Goal: Information Seeking & Learning: Learn about a topic

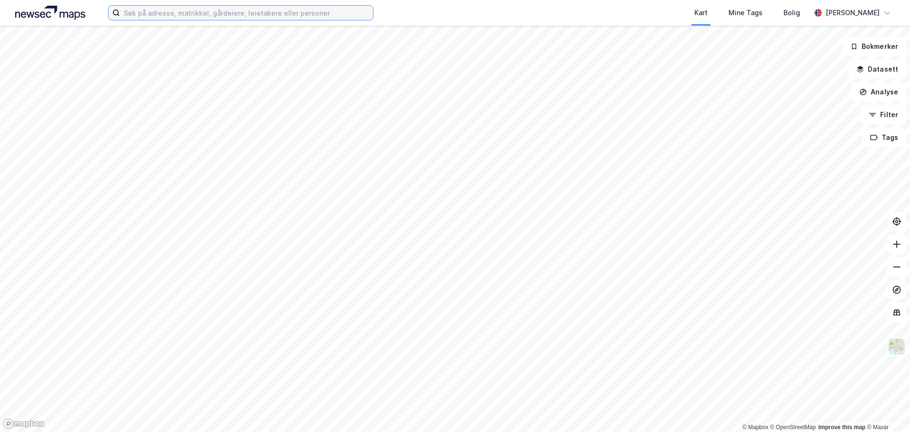
click at [220, 15] on input at bounding box center [246, 13] width 253 height 14
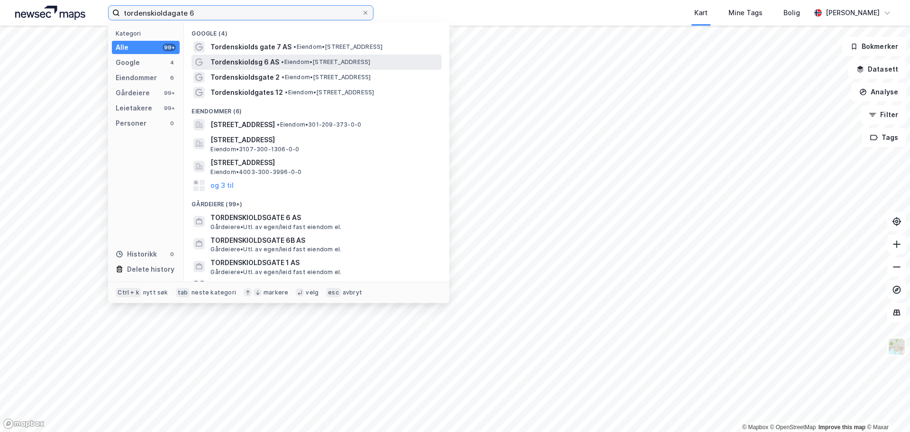
type input "tordenskioldagate 6"
click at [268, 61] on span "Tordenskioldsg 6 AS" at bounding box center [244, 61] width 69 height 11
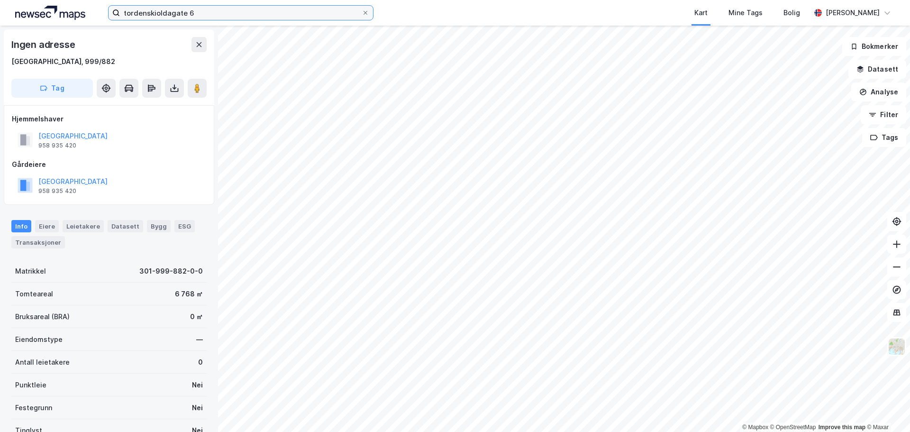
click at [237, 12] on input "tordenskioldagate 6" at bounding box center [241, 13] width 242 height 14
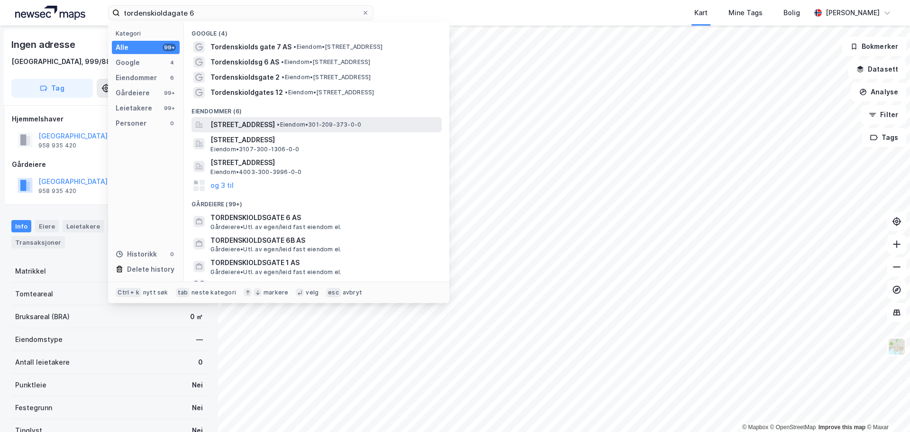
click at [259, 122] on span "[STREET_ADDRESS]" at bounding box center [242, 124] width 64 height 11
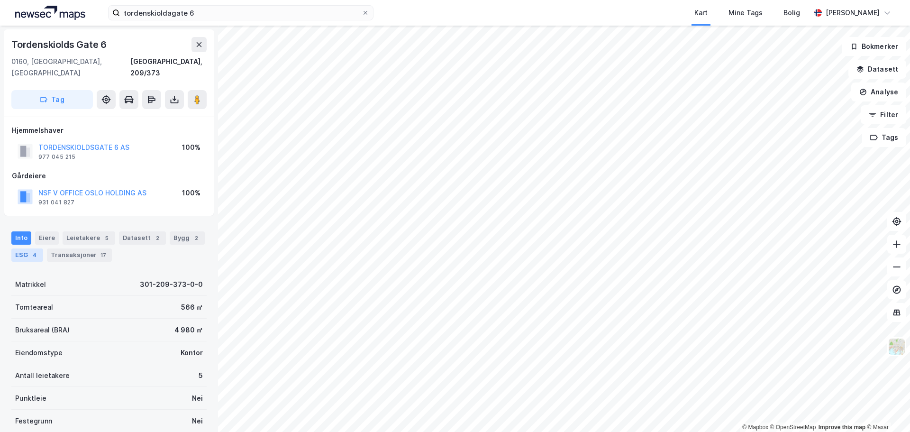
click at [33, 248] on div "ESG 4" at bounding box center [27, 254] width 32 height 13
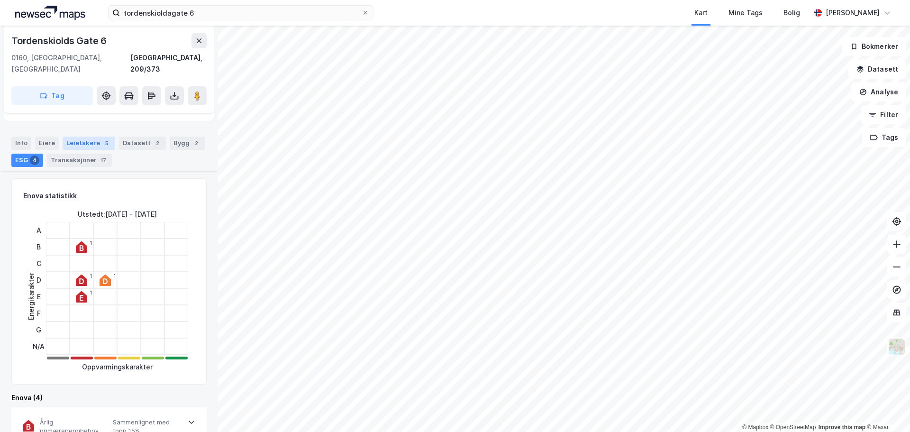
scroll to position [237, 0]
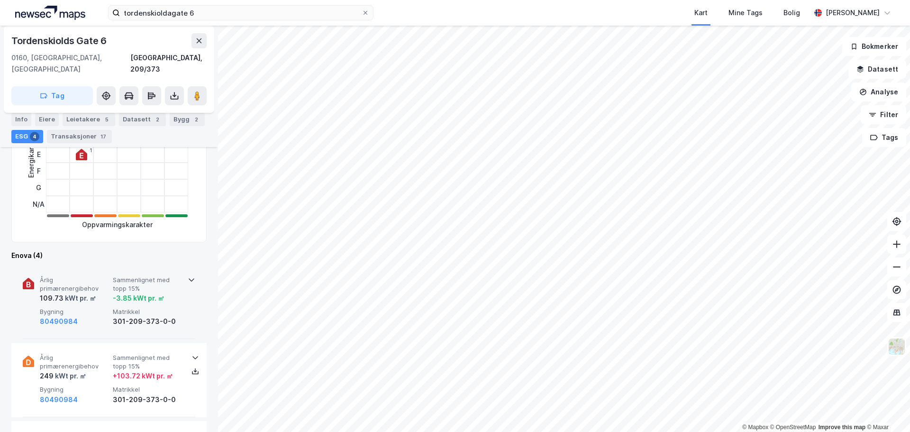
click at [52, 276] on span "Årlig primærenergibehov" at bounding box center [74, 284] width 69 height 17
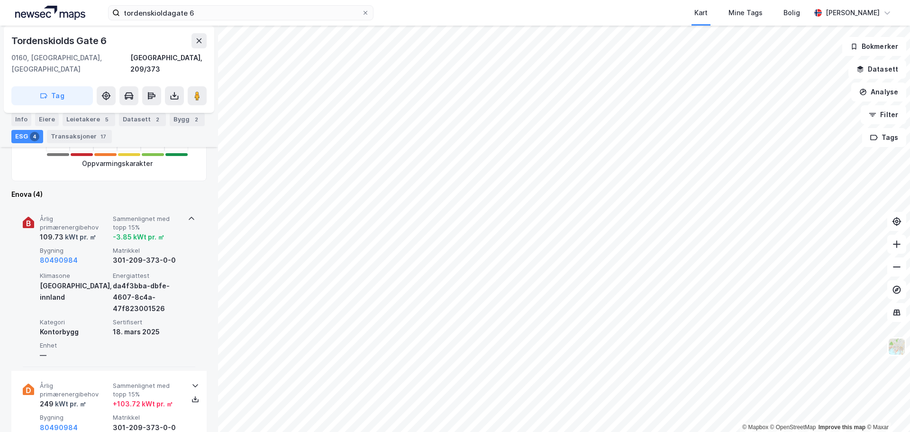
scroll to position [284, 0]
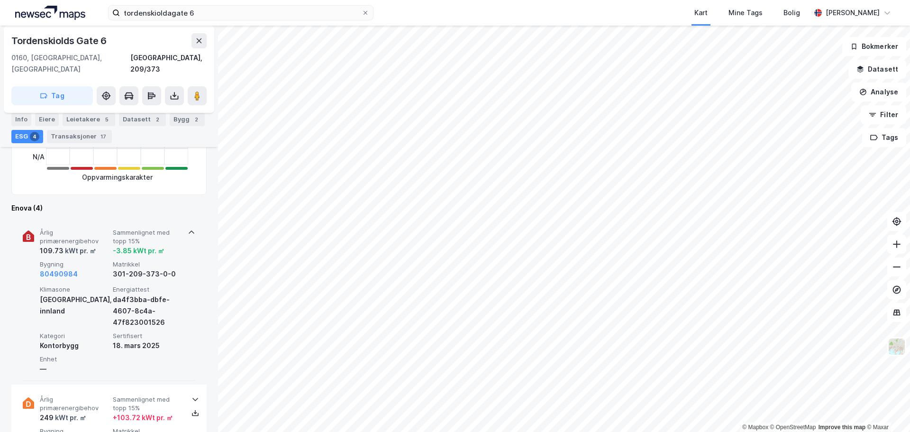
click at [33, 230] on icon at bounding box center [28, 235] width 11 height 11
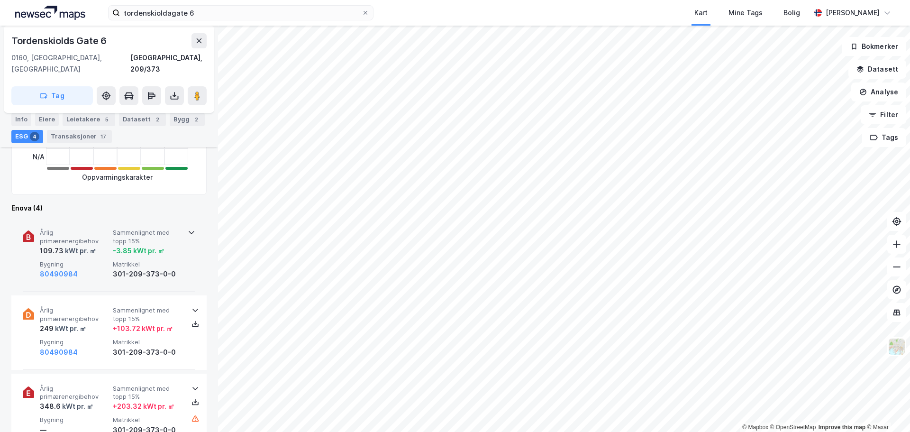
click at [66, 231] on span "Årlig primærenergibehov" at bounding box center [74, 236] width 69 height 17
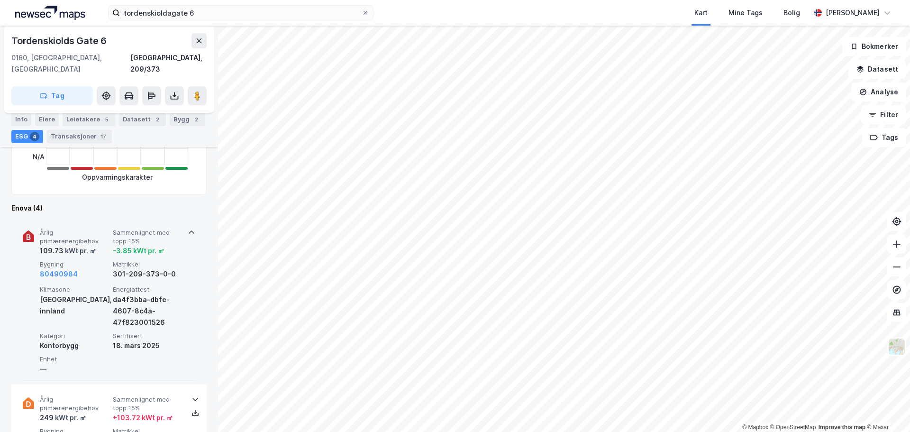
click at [132, 245] on div "-3.85 kWt pr. ㎡" at bounding box center [139, 250] width 52 height 11
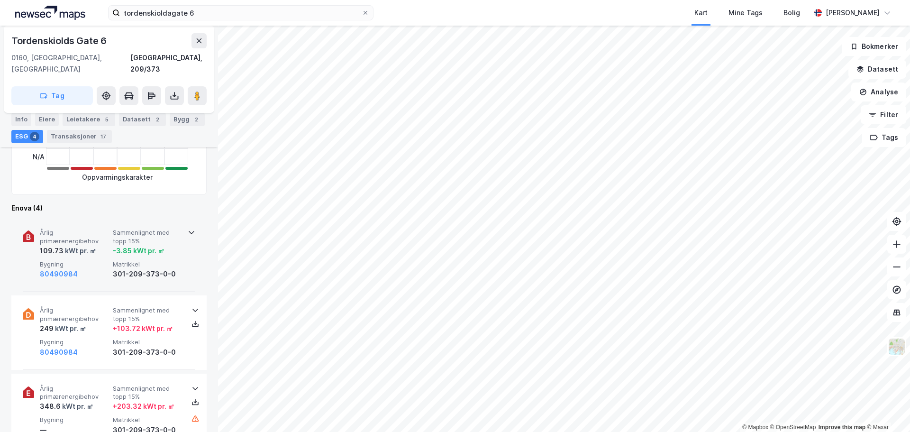
click at [133, 245] on div "-3.85 kWt pr. ㎡" at bounding box center [139, 250] width 52 height 11
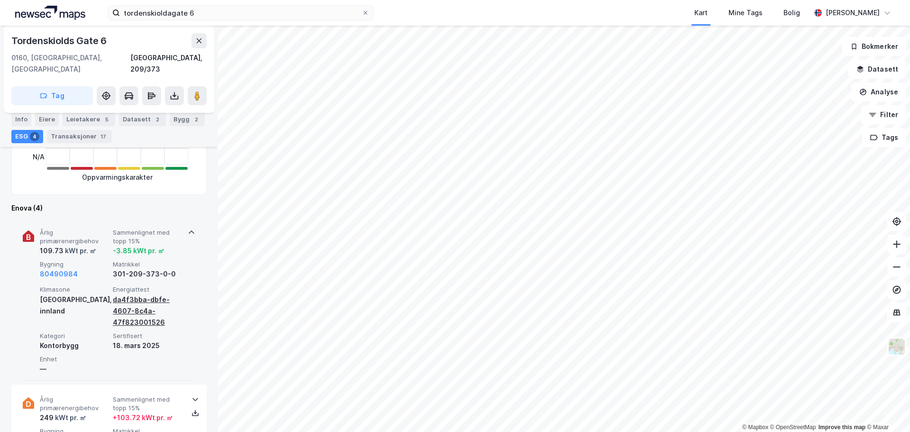
click at [137, 302] on div "da4f3bba-dbfe-4607-8c4a-47f823001526" at bounding box center [147, 311] width 69 height 34
click at [128, 294] on div "da4f3bba-dbfe-4607-8c4a-47f823001526" at bounding box center [147, 311] width 69 height 34
drag, startPoint x: 155, startPoint y: 314, endPoint x: 112, endPoint y: 291, distance: 49.0
click at [112, 291] on div "Klimasone [GEOGRAPHIC_DATA], innland Energiattest da4f3bba-dbfe-4607-8c4a-47f82…" at bounding box center [111, 329] width 142 height 89
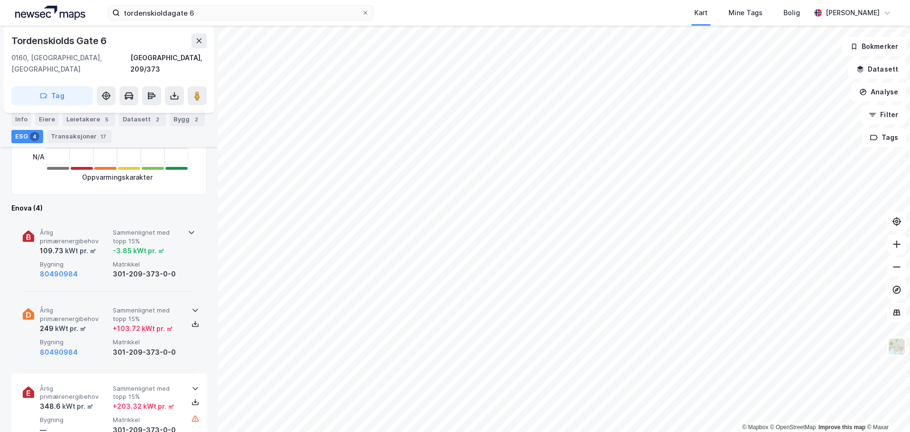
copy div "da4f3bba-dbfe-4607-8c4a-47f823001526"
click at [192, 324] on icon at bounding box center [195, 325] width 7 height 3
